Goal: Information Seeking & Learning: Learn about a topic

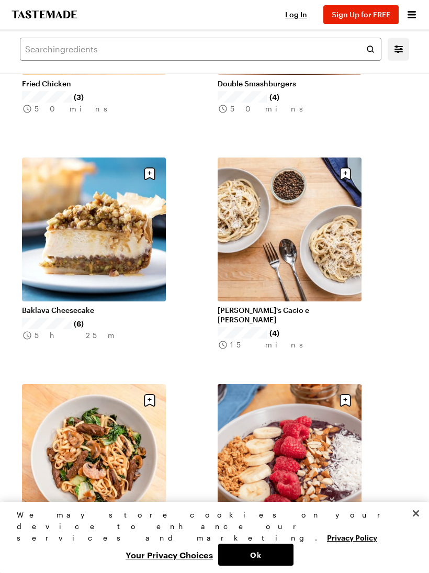
scroll to position [2254, 0]
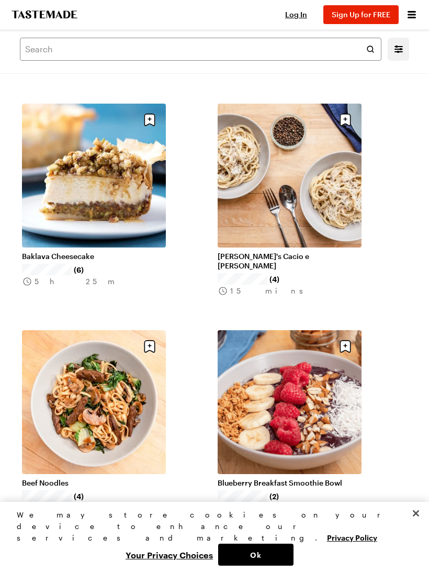
scroll to position [2307, 0]
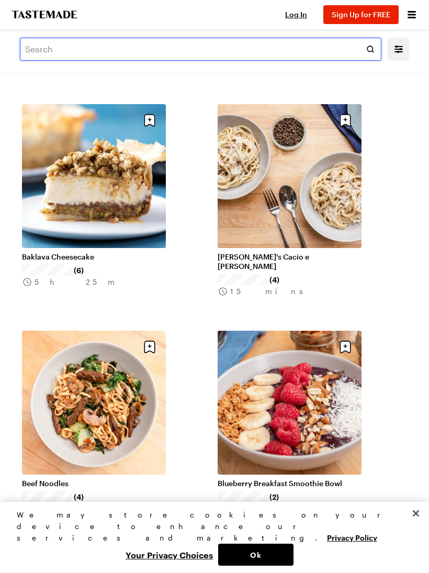
click at [49, 48] on input "text" at bounding box center [200, 49] width 361 height 23
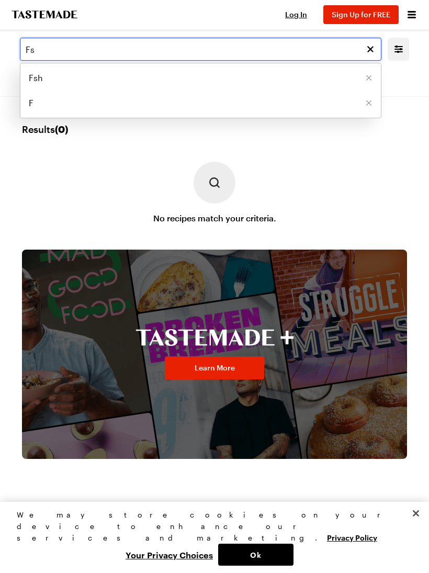
type input "F"
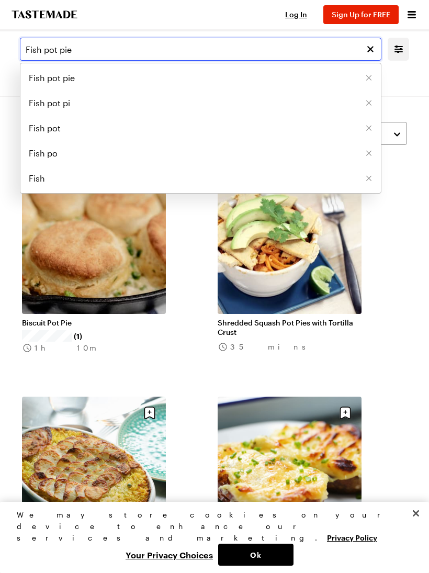
type input "Fish pot pie"
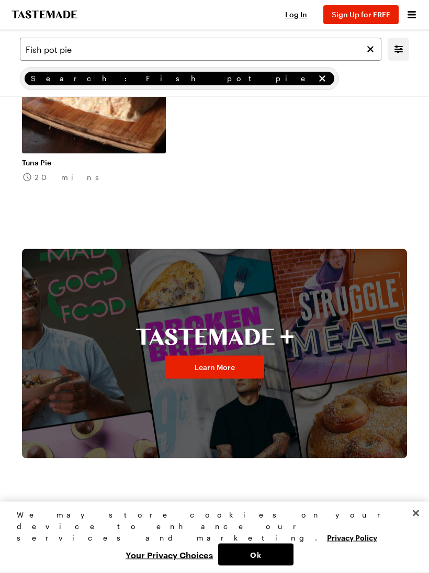
scroll to position [840, 0]
click at [241, 373] on link "Learn More" at bounding box center [214, 366] width 99 height 23
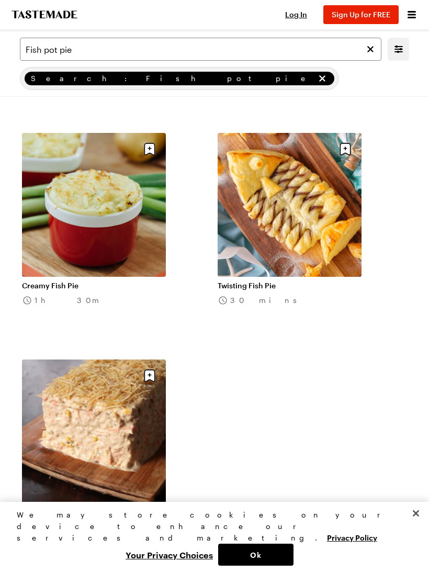
scroll to position [485, 0]
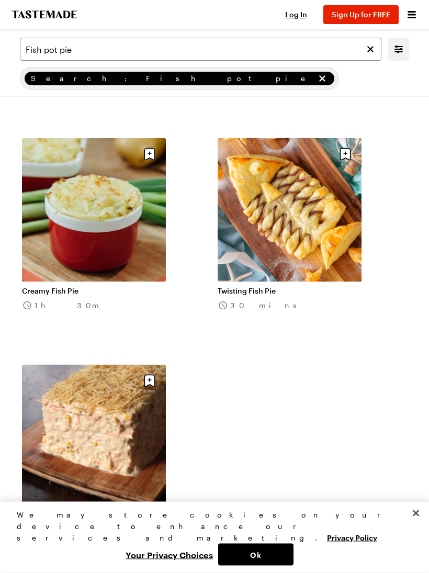
click at [118, 286] on link "Creamy Fish Pie" at bounding box center [94, 290] width 144 height 9
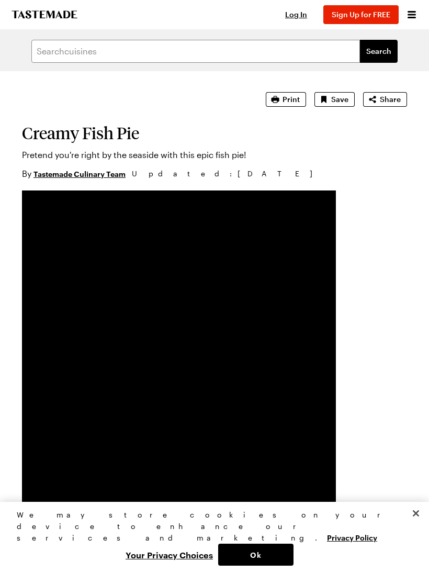
click at [363, 153] on p "Pretend you're right by the seaside with this epic fish pie!" at bounding box center [214, 154] width 385 height 13
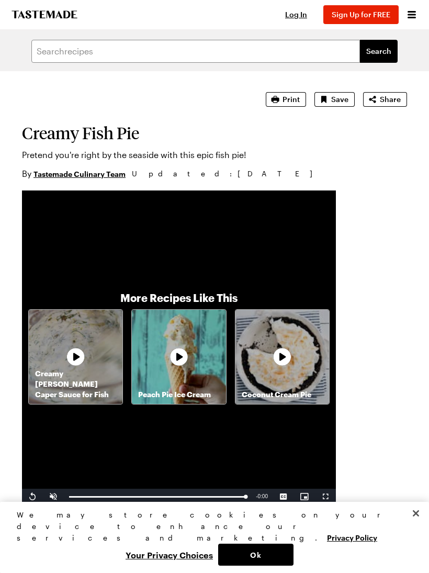
click at [374, 3] on div "Log In Sign Up Log In Sign Up for FREE" at bounding box center [346, 14] width 143 height 29
